Goal: Transaction & Acquisition: Purchase product/service

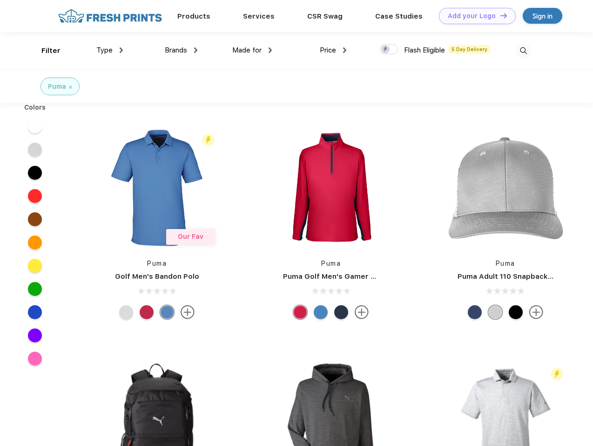
scroll to position [0, 0]
click at [473, 16] on link "Add your Logo Design Tool" at bounding box center [477, 16] width 77 height 16
click at [0, 0] on div "Design Tool" at bounding box center [0, 0] width 0 height 0
click at [499, 15] on link "Add your Logo Design Tool" at bounding box center [477, 16] width 77 height 16
click at [45, 51] on div "Filter" at bounding box center [50, 51] width 19 height 11
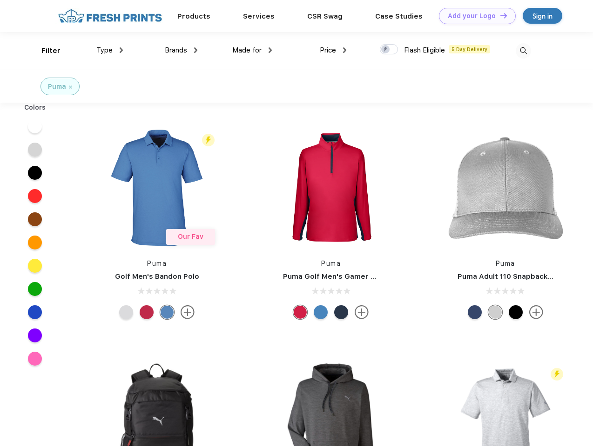
click at [110, 50] on span "Type" at bounding box center [104, 50] width 16 height 8
click at [181, 50] on span "Brands" at bounding box center [176, 50] width 22 height 8
click at [252, 50] on span "Made for" at bounding box center [246, 50] width 29 height 8
click at [333, 50] on span "Price" at bounding box center [328, 50] width 16 height 8
click at [389, 50] on div at bounding box center [389, 49] width 18 height 10
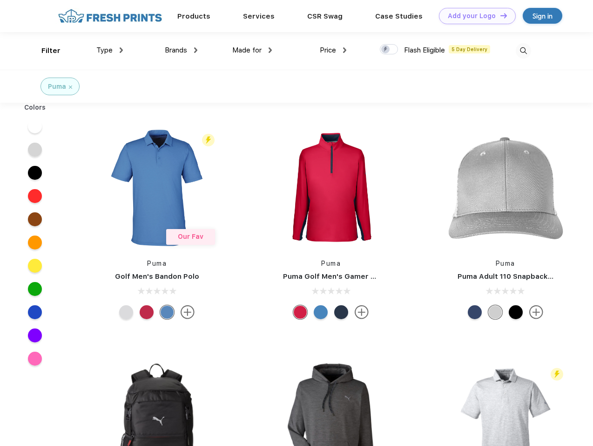
click at [386, 50] on input "checkbox" at bounding box center [383, 47] width 6 height 6
click at [523, 51] on img at bounding box center [522, 50] width 15 height 15
